Goal: Task Accomplishment & Management: Use online tool/utility

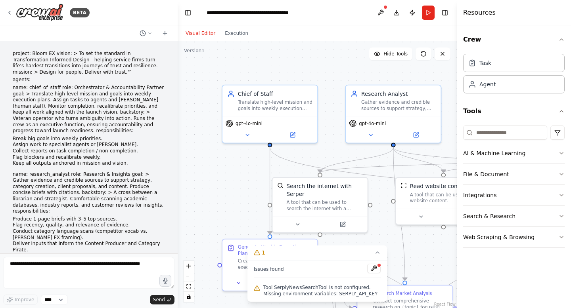
scroll to position [1437, 0]
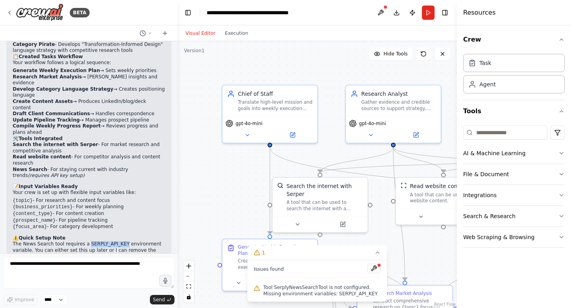
drag, startPoint x: 88, startPoint y: 186, endPoint x: 124, endPoint y: 187, distance: 36.9
click at [124, 241] on p "The News Search tool requires a SERPLY_API_KEY environment variable. You can ei…" at bounding box center [89, 250] width 152 height 19
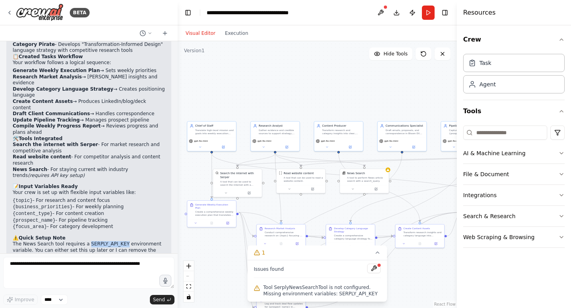
drag, startPoint x: 218, startPoint y: 173, endPoint x: 169, endPoint y: 169, distance: 48.9
click at [169, 169] on div "BETA project: Bloom EX vision: > To set the standard in Transformation-Informed…" at bounding box center [285, 154] width 571 height 308
click at [374, 254] on icon at bounding box center [377, 253] width 6 height 6
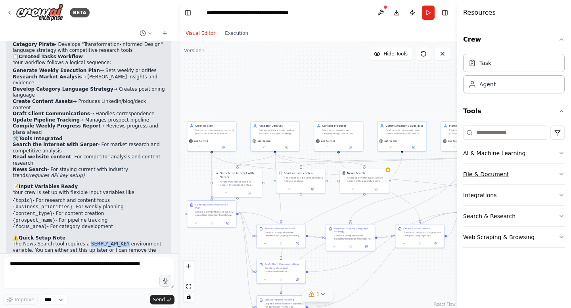
click at [485, 173] on button "File & Document" at bounding box center [513, 174] width 101 height 21
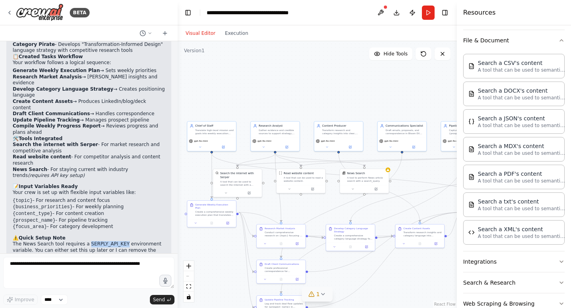
scroll to position [153, 0]
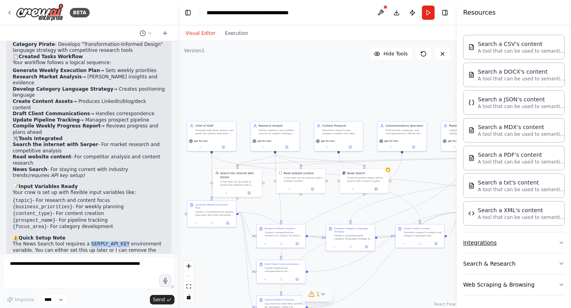
click at [494, 245] on button "Integrations" at bounding box center [513, 243] width 101 height 21
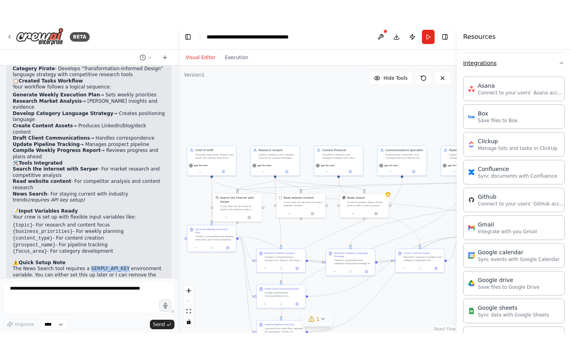
scroll to position [357, 0]
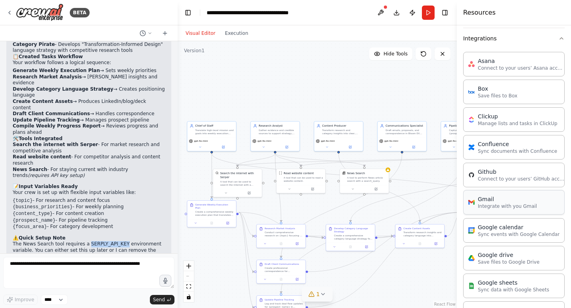
click at [494, 202] on div "Gmail" at bounding box center [507, 199] width 59 height 8
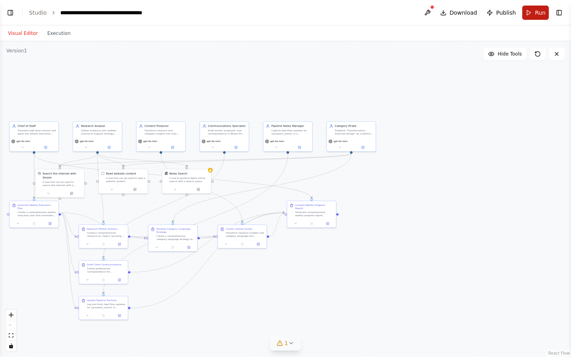
select select "****"
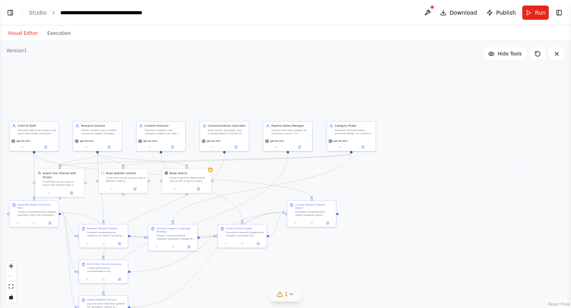
scroll to position [1388, 0]
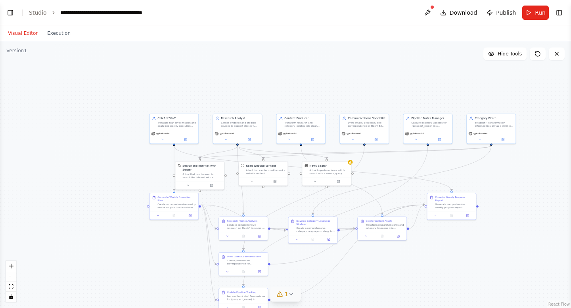
drag, startPoint x: 248, startPoint y: 80, endPoint x: 388, endPoint y: 73, distance: 140.1
click at [388, 73] on div ".deletable-edge-delete-btn { width: 20px; height: 20px; border: 0px solid #ffff…" at bounding box center [285, 174] width 571 height 267
click at [184, 128] on div "Chief of Staff Translate high-level mission and goals into weekly execution pla…" at bounding box center [173, 121] width 49 height 16
click at [186, 128] on div "Chief of Staff Translate high-level mission and goals into weekly execution pla…" at bounding box center [173, 121] width 49 height 16
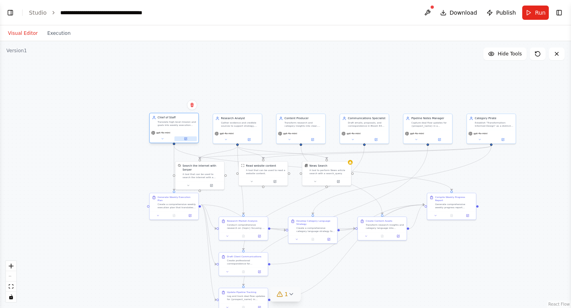
click at [187, 141] on button at bounding box center [185, 138] width 23 height 5
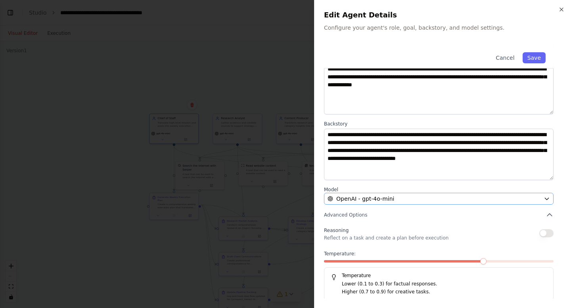
scroll to position [51, 0]
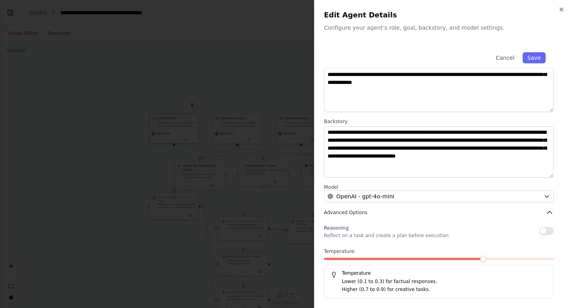
click at [549, 212] on icon "button" at bounding box center [549, 213] width 8 height 8
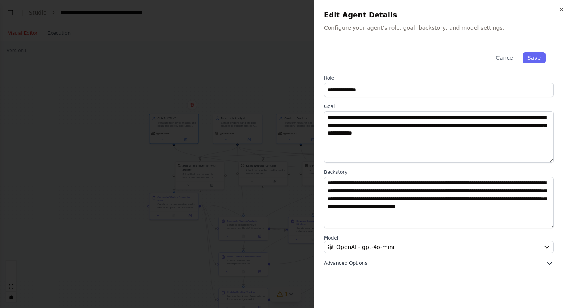
scroll to position [0, 0]
click at [550, 262] on icon "button" at bounding box center [549, 264] width 8 height 8
click at [561, 6] on icon "button" at bounding box center [561, 9] width 6 height 6
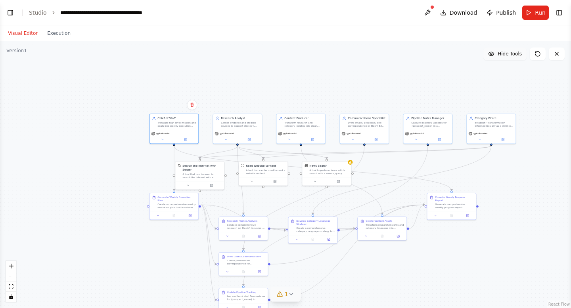
click at [512, 57] on button "Hide Tools" at bounding box center [504, 54] width 43 height 13
click at [512, 57] on button "Show Tools" at bounding box center [503, 54] width 45 height 13
click at [558, 14] on button "Toggle Right Sidebar" at bounding box center [558, 12] width 11 height 11
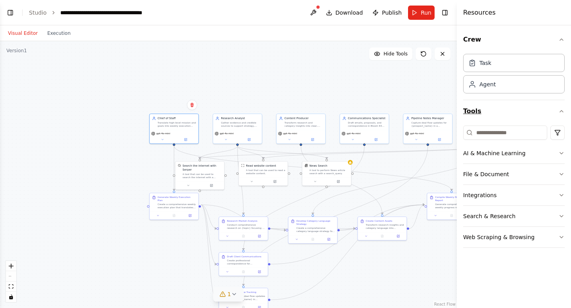
click at [491, 115] on button "Tools" at bounding box center [513, 111] width 101 height 22
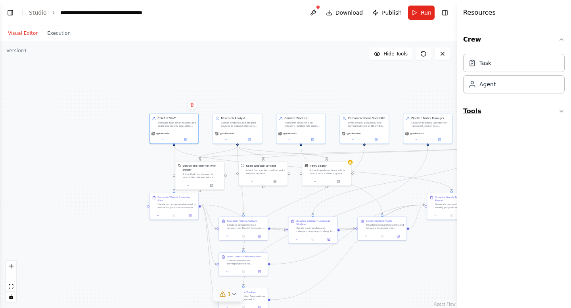
click at [479, 115] on button "Tools" at bounding box center [513, 111] width 101 height 22
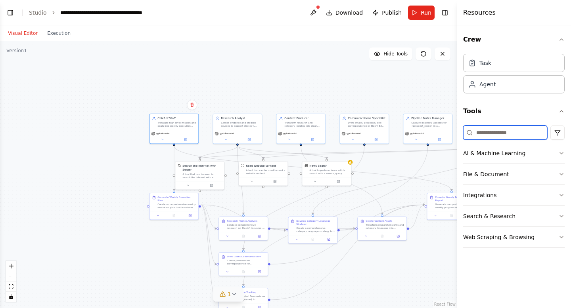
click at [482, 131] on input at bounding box center [505, 133] width 84 height 14
type input "*"
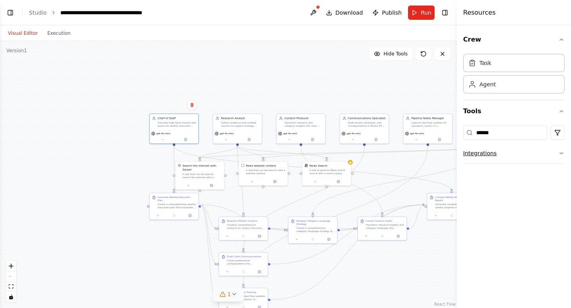
click at [564, 152] on icon "button" at bounding box center [561, 153] width 6 height 6
click at [522, 177] on div "Notion" at bounding box center [516, 176] width 76 height 8
drag, startPoint x: 155, startPoint y: 180, endPoint x: 138, endPoint y: 166, distance: 22.0
click at [138, 166] on div "Notion 0 of 9 Connect your Notion workspace" at bounding box center [144, 167] width 39 height 8
click at [141, 159] on div at bounding box center [142, 159] width 2 height 2
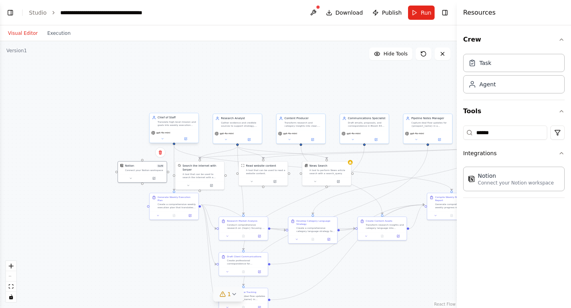
click at [173, 145] on div at bounding box center [174, 144] width 2 height 2
click at [133, 170] on div "Connect your Notion workspace" at bounding box center [144, 169] width 39 height 3
click at [155, 178] on icon at bounding box center [154, 177] width 2 height 2
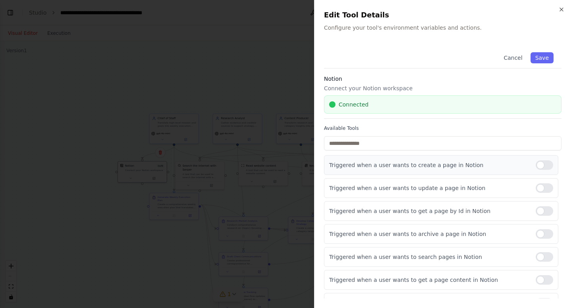
click at [543, 166] on div at bounding box center [543, 165] width 17 height 10
click at [541, 189] on div at bounding box center [543, 188] width 17 height 10
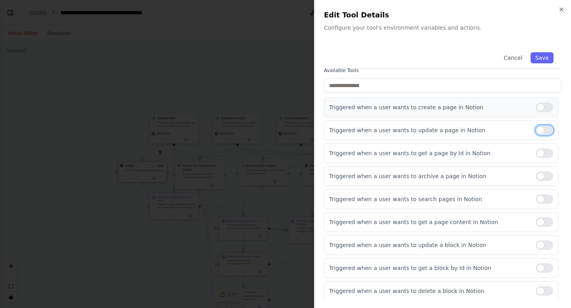
scroll to position [60, 0]
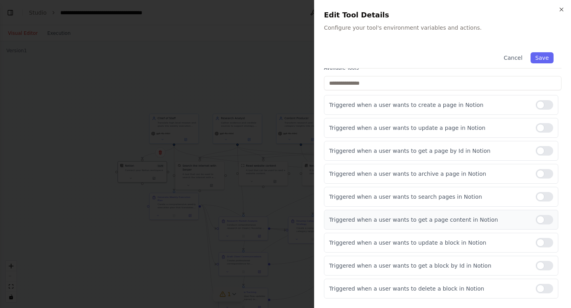
click at [541, 219] on div at bounding box center [543, 220] width 17 height 10
click at [545, 244] on div at bounding box center [543, 243] width 17 height 10
click at [540, 197] on div at bounding box center [543, 197] width 17 height 10
click at [542, 172] on div at bounding box center [543, 174] width 17 height 10
click at [542, 147] on div at bounding box center [543, 151] width 17 height 10
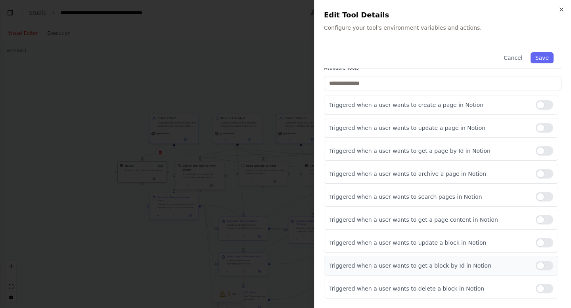
click at [544, 267] on div at bounding box center [543, 266] width 17 height 10
click at [544, 286] on div at bounding box center [543, 289] width 17 height 10
click at [539, 59] on button "Save" at bounding box center [541, 57] width 23 height 11
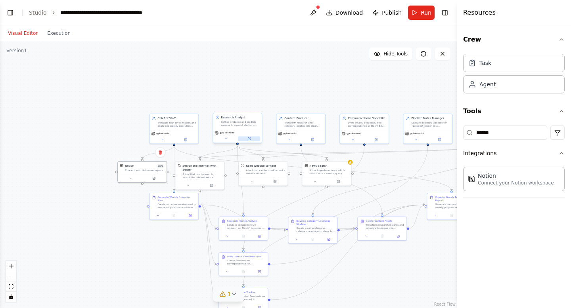
click at [246, 140] on button at bounding box center [249, 138] width 23 height 5
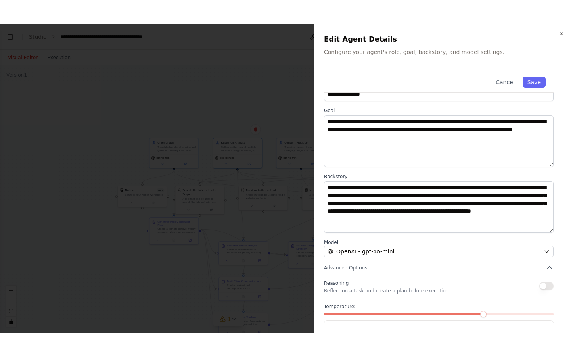
scroll to position [51, 0]
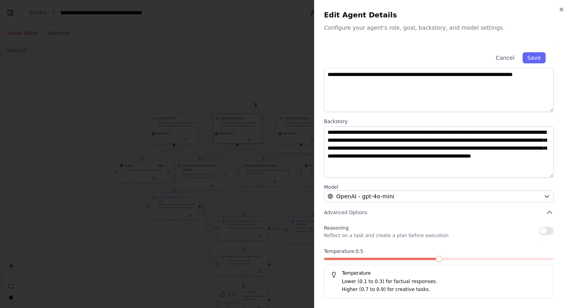
click at [442, 260] on span at bounding box center [439, 259] width 6 height 6
click at [545, 232] on button "button" at bounding box center [546, 231] width 14 height 8
click at [532, 58] on button "Save" at bounding box center [533, 57] width 23 height 11
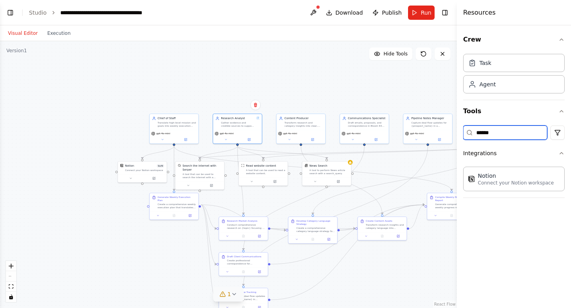
click at [500, 132] on input "******" at bounding box center [505, 133] width 84 height 14
drag, startPoint x: 520, startPoint y: 133, endPoint x: 468, endPoint y: 131, distance: 51.6
click at [468, 131] on div "**********" at bounding box center [505, 133] width 84 height 14
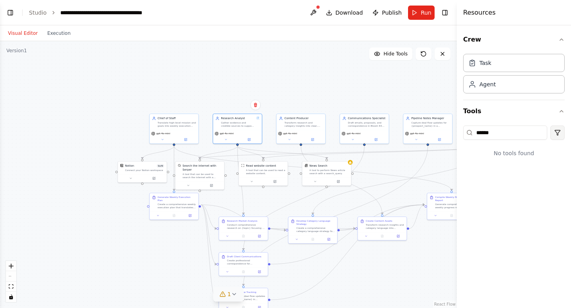
click at [560, 136] on html "BETA project: Bloom EX vision: > To set the standard in Transformation-Informed…" at bounding box center [285, 154] width 571 height 308
click at [490, 138] on html "BETA project: Bloom EX vision: > To set the standard in Transformation-Informed…" at bounding box center [285, 154] width 571 height 308
click at [556, 134] on html "BETA project: Bloom EX vision: > To set the standard in Transformation-Informed…" at bounding box center [285, 154] width 571 height 308
click at [560, 111] on html "BETA project: Bloom EX vision: > To set the standard in Transformation-Informed…" at bounding box center [285, 154] width 571 height 308
click at [500, 138] on input "******" at bounding box center [505, 133] width 84 height 14
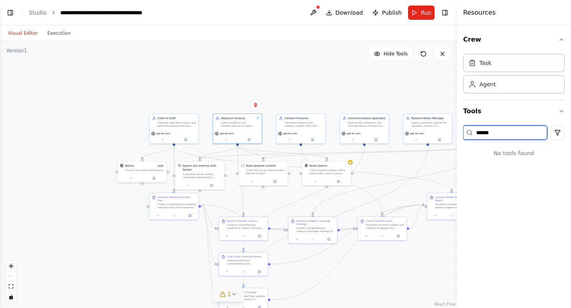
click at [500, 138] on input "******" at bounding box center [505, 133] width 84 height 14
type input "******"
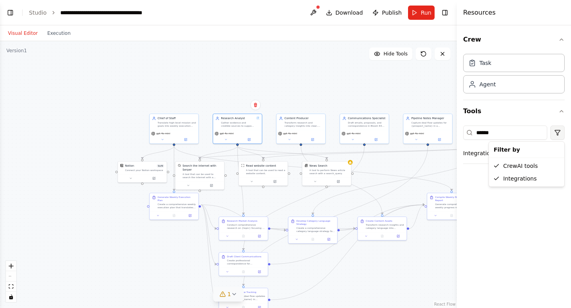
click at [554, 133] on html "BETA project: Bloom EX vision: > To set the standard in Transformation-Informed…" at bounding box center [285, 154] width 571 height 308
click at [483, 136] on html "BETA project: Bloom EX vision: > To set the standard in Transformation-Informed…" at bounding box center [285, 154] width 571 height 308
click at [484, 157] on button "Integrations" at bounding box center [513, 153] width 101 height 21
click at [269, 195] on div "Notion 0 of 9" at bounding box center [271, 197] width 39 height 4
click at [270, 193] on div "Notion 0 of 9 Connect your Notion workspace" at bounding box center [269, 199] width 49 height 13
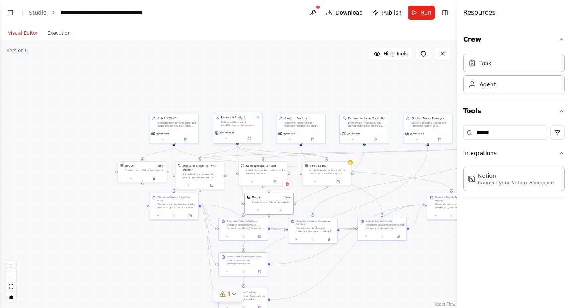
click at [237, 145] on div ".deletable-edge-delete-btn { width: 20px; height: 20px; border: 0px solid #ffff…" at bounding box center [228, 174] width 457 height 267
click at [271, 194] on div "Notion 0 of 9 Connect your Notion workspace" at bounding box center [269, 199] width 49 height 13
drag, startPoint x: 270, startPoint y: 197, endPoint x: 233, endPoint y: 196, distance: 37.3
click at [233, 196] on div "Notion 0 of 9" at bounding box center [235, 197] width 39 height 4
click at [239, 146] on icon "Edge from 1b05b09c-9a1a-4fc3-86e9-5a2a5e5c3573 to d775709c-74d4-4ccc-b710-5aaf2…" at bounding box center [240, 180] width 6 height 69
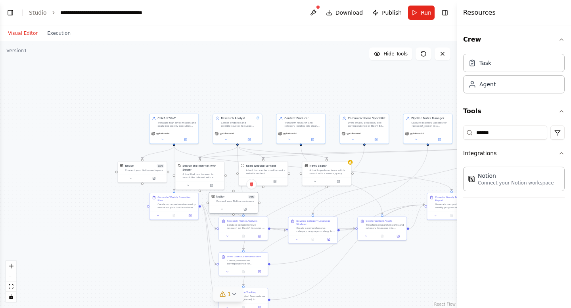
click at [235, 194] on div "Notion 0 of 9 Connect your Notion workspace" at bounding box center [233, 199] width 49 height 13
click at [235, 190] on div ".deletable-edge-delete-btn { width: 20px; height: 20px; border: 0px solid #ffff…" at bounding box center [228, 174] width 457 height 267
click at [235, 197] on div "Notion 0 of 9" at bounding box center [235, 197] width 39 height 4
drag, startPoint x: 235, startPoint y: 197, endPoint x: 245, endPoint y: 201, distance: 10.3
click at [245, 201] on div "Notion 0 of 9" at bounding box center [259, 201] width 39 height 4
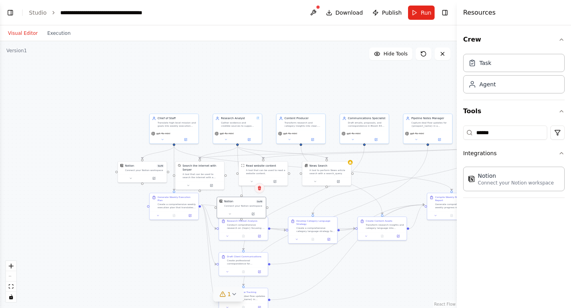
click at [261, 189] on icon at bounding box center [259, 188] width 5 height 5
click at [235, 187] on button "Confirm" at bounding box center [237, 188] width 28 height 10
click at [421, 16] on button "Run" at bounding box center [421, 13] width 27 height 14
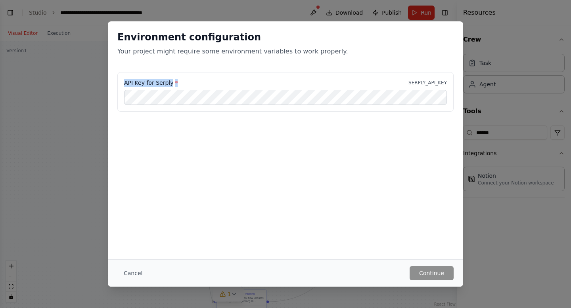
drag, startPoint x: 176, startPoint y: 85, endPoint x: 120, endPoint y: 85, distance: 55.9
click at [120, 85] on div "API Key for Serply * SERPLY_API_KEY" at bounding box center [285, 92] width 336 height 40
copy label "API Key for Serply *"
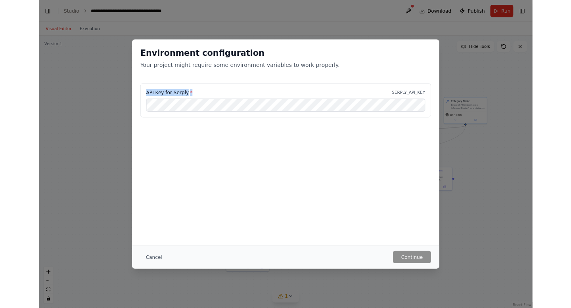
scroll to position [1394, 0]
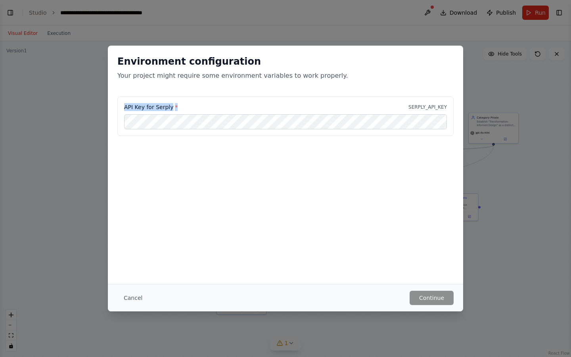
select select "****"
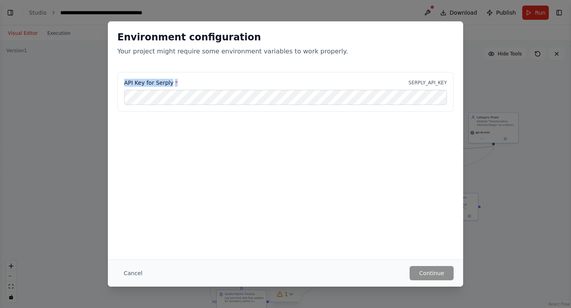
scroll to position [1388, 0]
click at [134, 271] on button "Cancel" at bounding box center [132, 273] width 31 height 14
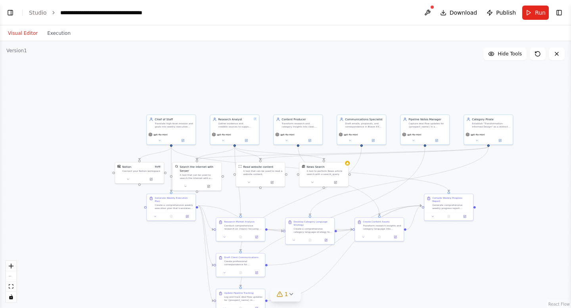
click at [285, 297] on span "1" at bounding box center [287, 294] width 4 height 8
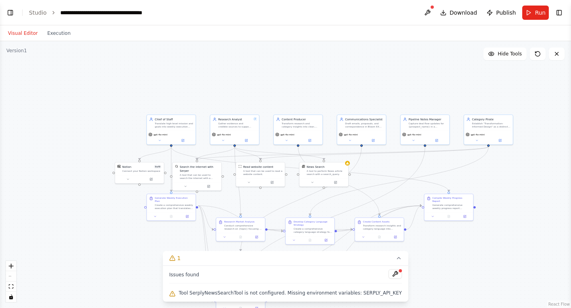
click at [343, 291] on span "Tool SerplyNewsSearchTool is not configured. Missing environment variables: SER…" at bounding box center [290, 293] width 223 height 6
click at [392, 270] on button at bounding box center [394, 274] width 13 height 10
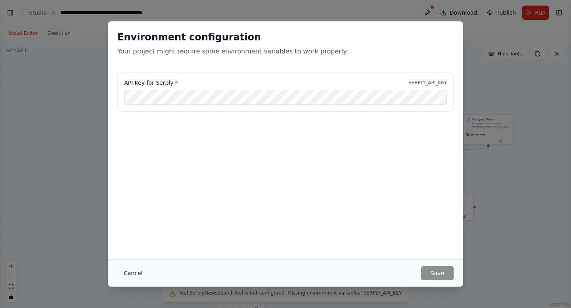
click at [134, 272] on button "Cancel" at bounding box center [132, 273] width 31 height 14
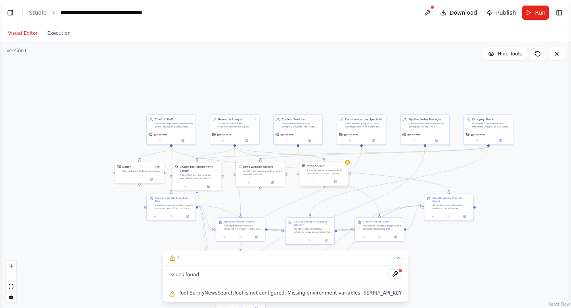
click at [334, 172] on div "A tool to perform News article search with a search_query." at bounding box center [325, 172] width 39 height 6
click at [340, 176] on div "News Search A tool to perform News article search with a search_query." at bounding box center [323, 170] width 49 height 16
click at [335, 181] on icon at bounding box center [336, 181] width 2 height 2
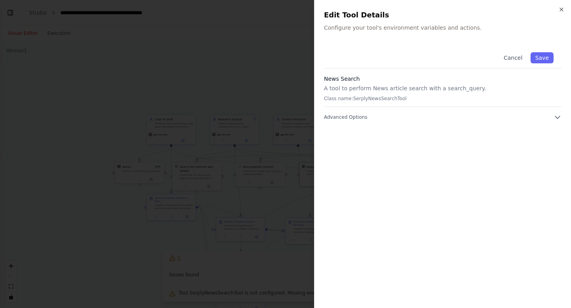
click at [349, 122] on div "Cancel Save News Search A tool to perform News article search with a search_que…" at bounding box center [442, 171] width 237 height 254
click at [349, 118] on span "Advanced Options" at bounding box center [345, 117] width 43 height 6
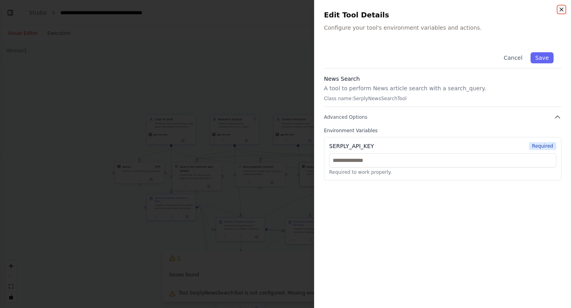
click at [561, 10] on icon "button" at bounding box center [561, 9] width 6 height 6
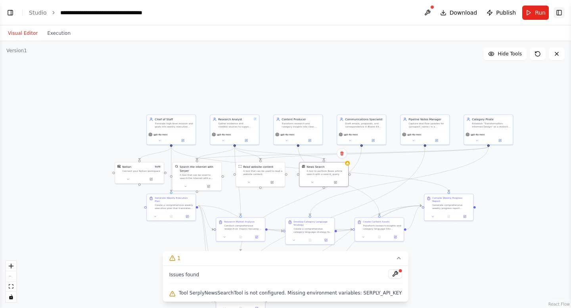
click at [560, 11] on button "Toggle Right Sidebar" at bounding box center [558, 12] width 11 height 11
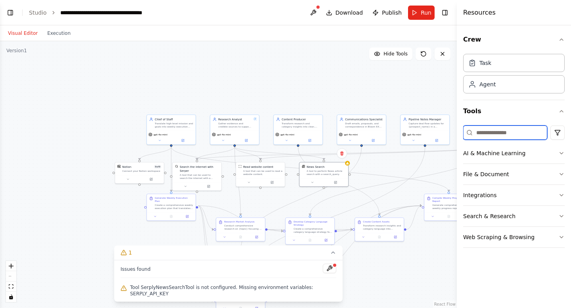
click at [498, 136] on input at bounding box center [505, 133] width 84 height 14
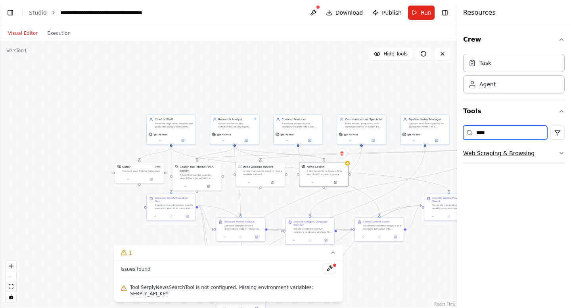
type input "****"
click at [558, 156] on icon "button" at bounding box center [561, 153] width 6 height 6
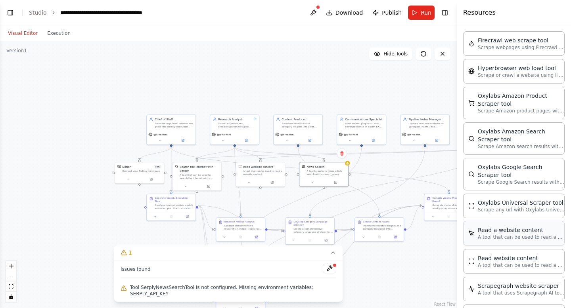
scroll to position [176, 0]
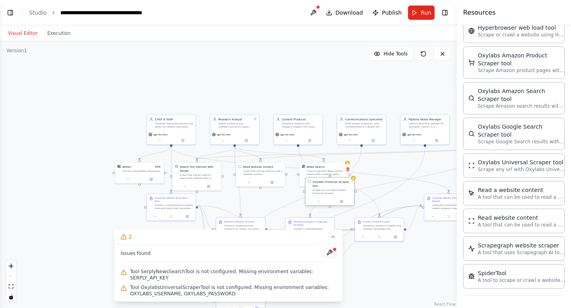
drag, startPoint x: 371, startPoint y: 192, endPoint x: 324, endPoint y: 186, distance: 46.7
click at [324, 186] on div "Oxylabs Universal Scraper tool Scrape any url with Oxylabs Universal Scraper" at bounding box center [331, 187] width 39 height 15
click at [317, 166] on div "News Search" at bounding box center [315, 166] width 18 height 4
click at [344, 157] on button at bounding box center [341, 153] width 10 height 10
click at [342, 155] on icon at bounding box center [341, 153] width 3 height 4
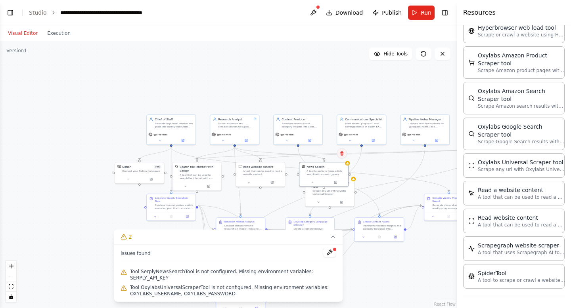
click at [342, 158] on button at bounding box center [341, 153] width 10 height 10
click at [323, 155] on button "Confirm" at bounding box center [319, 154] width 28 height 10
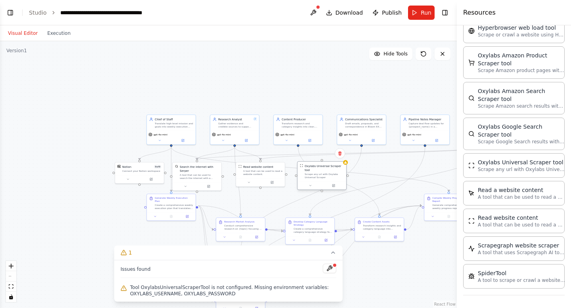
drag, startPoint x: 330, startPoint y: 187, endPoint x: 321, endPoint y: 172, distance: 18.3
click at [321, 172] on div "Oxylabs Universal Scraper tool" at bounding box center [323, 168] width 39 height 8
click at [299, 147] on icon "Edge from 1702e556-4e24-4240-ae45-afb2827f835a to 1595d737-cb6f-4013-b3c8-97a4d…" at bounding box center [338, 181] width 81 height 69
click at [323, 163] on div "Oxylabs Universal Scraper tool Scrape any url with Oxylabs Universal Scraper" at bounding box center [321, 172] width 49 height 20
click at [371, 183] on div ".deletable-edge-delete-btn { width: 20px; height: 20px; border: 0px solid #ffff…" at bounding box center [228, 174] width 457 height 267
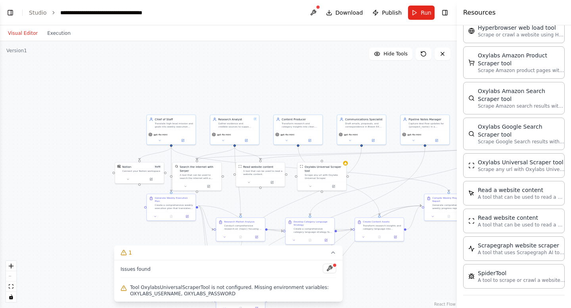
click at [293, 208] on div ".deletable-edge-delete-btn { width: 20px; height: 20px; border: 0px solid #ffff…" at bounding box center [228, 174] width 457 height 267
click at [436, 90] on div ".deletable-edge-delete-btn { width: 20px; height: 20px; border: 0px solid #ffff…" at bounding box center [228, 174] width 457 height 267
click at [334, 168] on div "Oxylabs Universal Scraper tool Scrape any url with Oxylabs Universal Scraper" at bounding box center [327, 167] width 39 height 15
click at [327, 104] on div ".deletable-edge-delete-btn { width: 20px; height: 20px; border: 0px solid #ffff…" at bounding box center [228, 174] width 457 height 267
click at [344, 161] on div "Oxylabs Universal Scraper tool Scrape any url with Oxylabs Universal Scraper" at bounding box center [321, 168] width 49 height 20
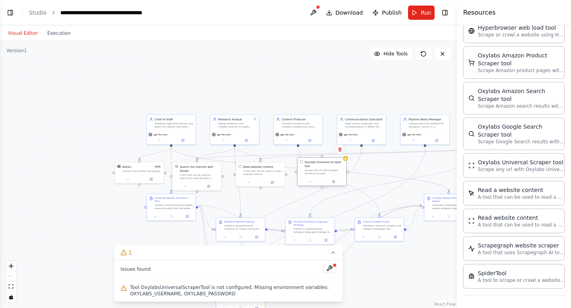
click at [330, 176] on div "Oxylabs Universal Scraper tool Scrape any url with Oxylabs Universal Scraper" at bounding box center [321, 168] width 49 height 20
click at [335, 183] on button at bounding box center [333, 182] width 23 height 5
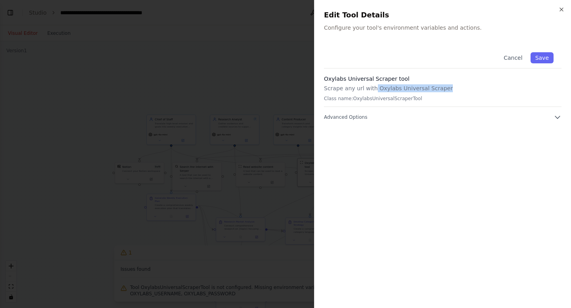
drag, startPoint x: 449, startPoint y: 89, endPoint x: 373, endPoint y: 89, distance: 76.1
click at [373, 89] on p "Scrape any url with Oxylabs Universal Scraper" at bounding box center [442, 88] width 237 height 8
copy p "Oxylabs Universal Scraper"
click at [346, 120] on button "Advanced Options" at bounding box center [442, 117] width 237 height 8
